Goal: Information Seeking & Learning: Check status

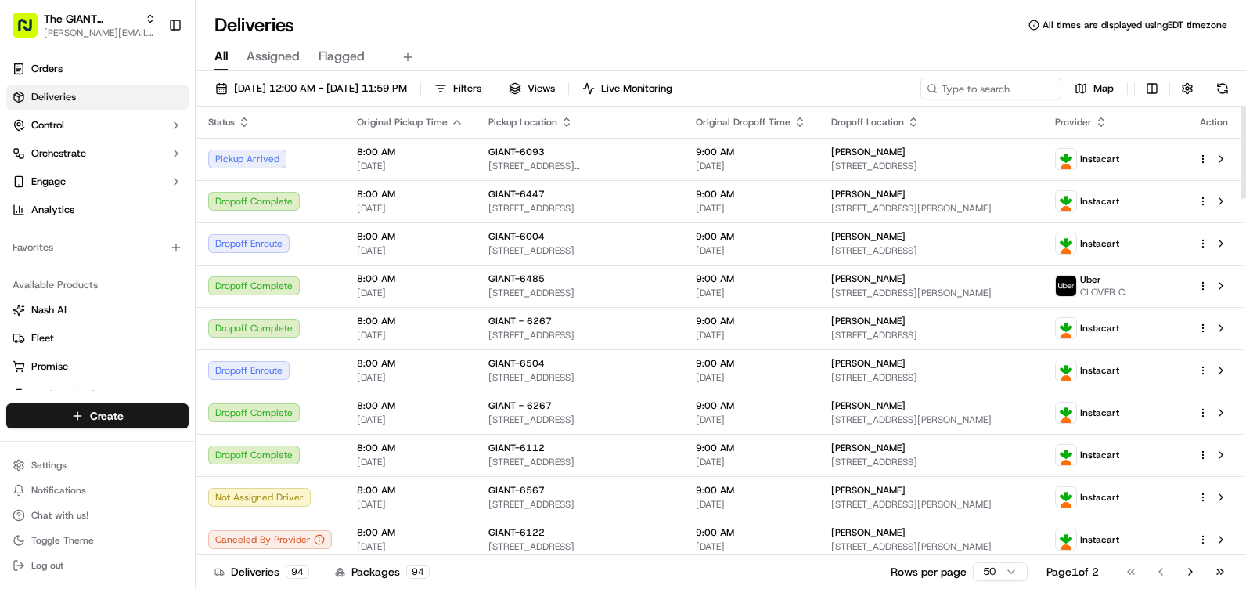
drag, startPoint x: 517, startPoint y: 90, endPoint x: 511, endPoint y: 110, distance: 21.1
click at [481, 90] on span "Filters" at bounding box center [467, 88] width 28 height 14
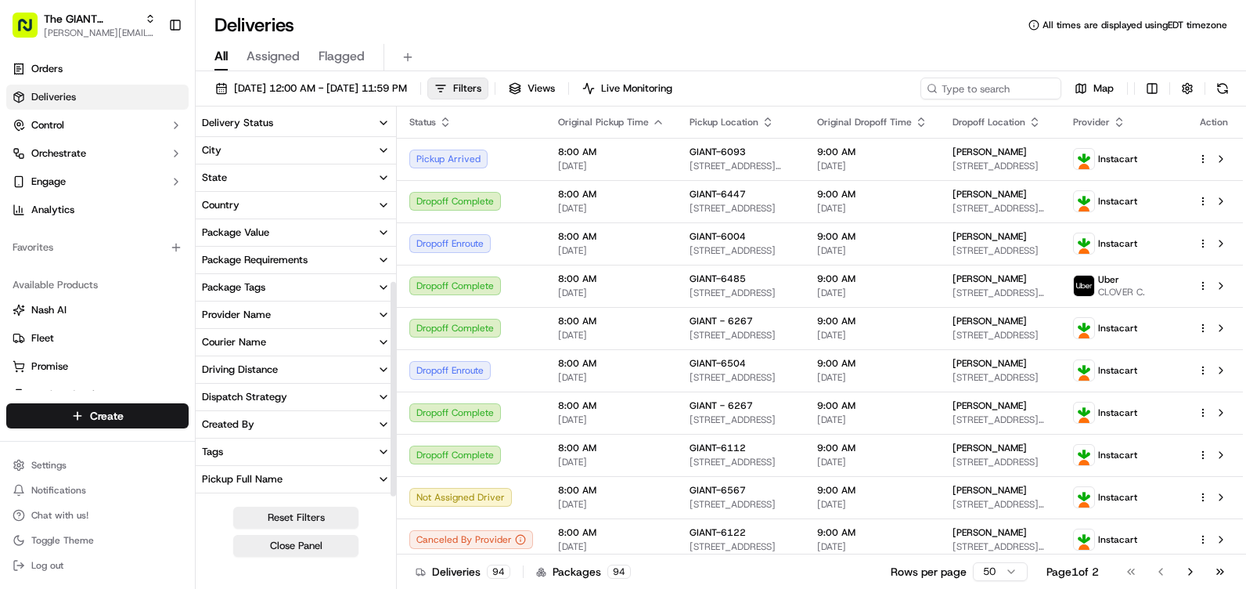
scroll to position [313, 0]
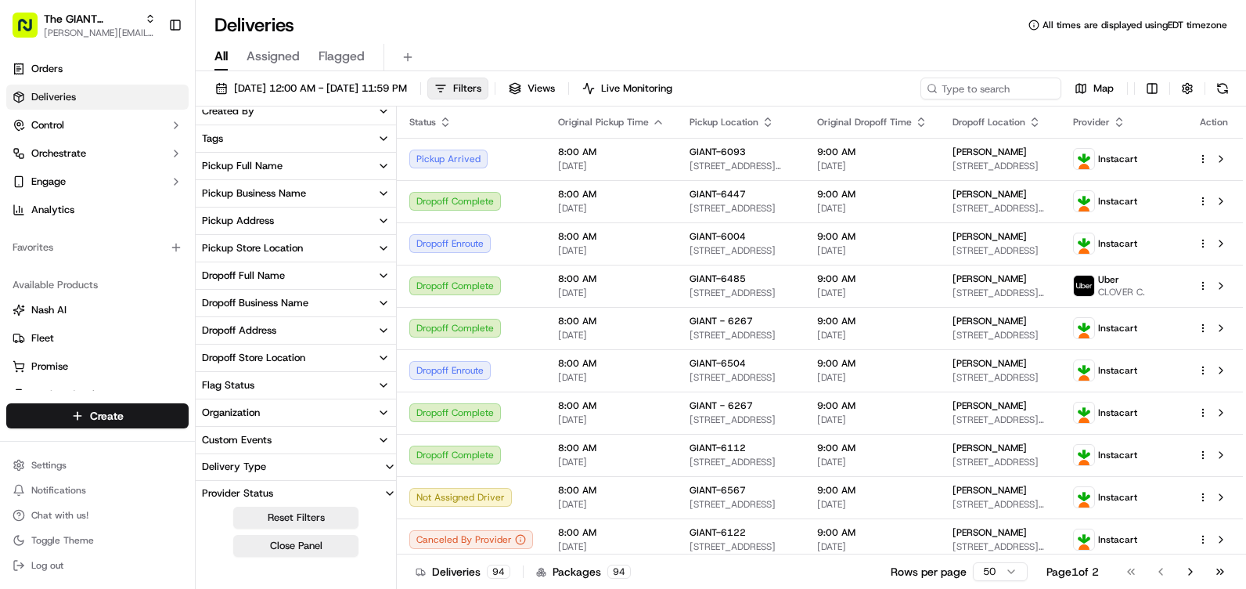
click at [272, 244] on div "Pickup Store Location" at bounding box center [252, 248] width 101 height 14
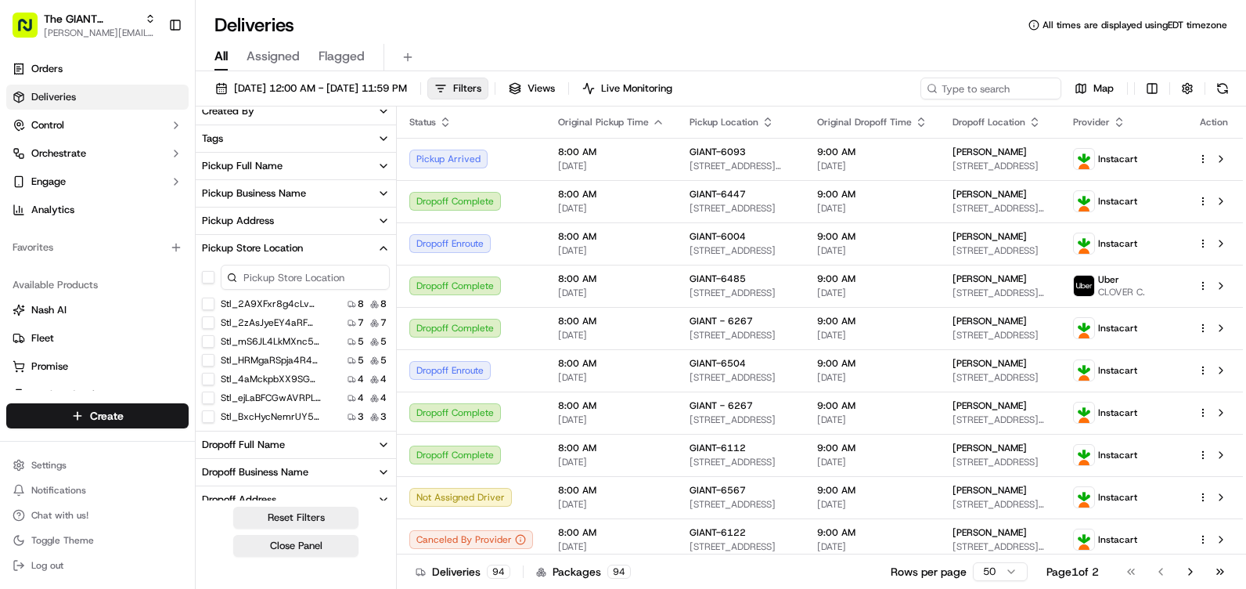
click at [279, 283] on input at bounding box center [305, 277] width 169 height 25
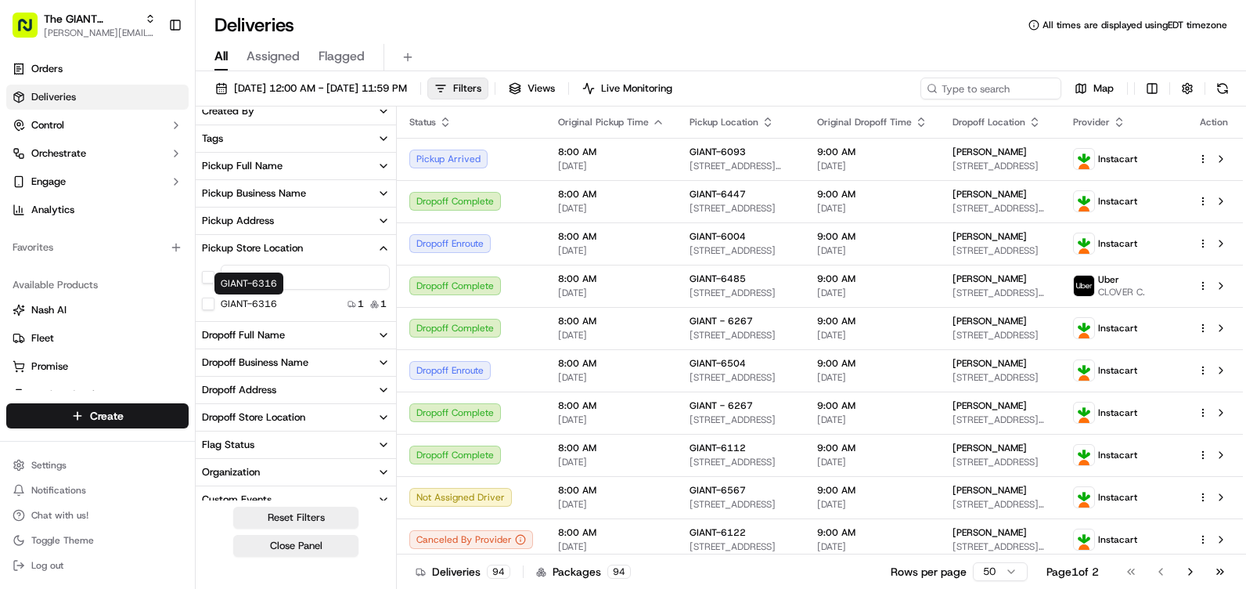
type input "6316"
click at [215, 303] on div "GIANT-6316" at bounding box center [239, 303] width 75 height 13
click at [208, 304] on button "GIANT-6316" at bounding box center [208, 303] width 13 height 13
